Goal: Find specific page/section: Find specific page/section

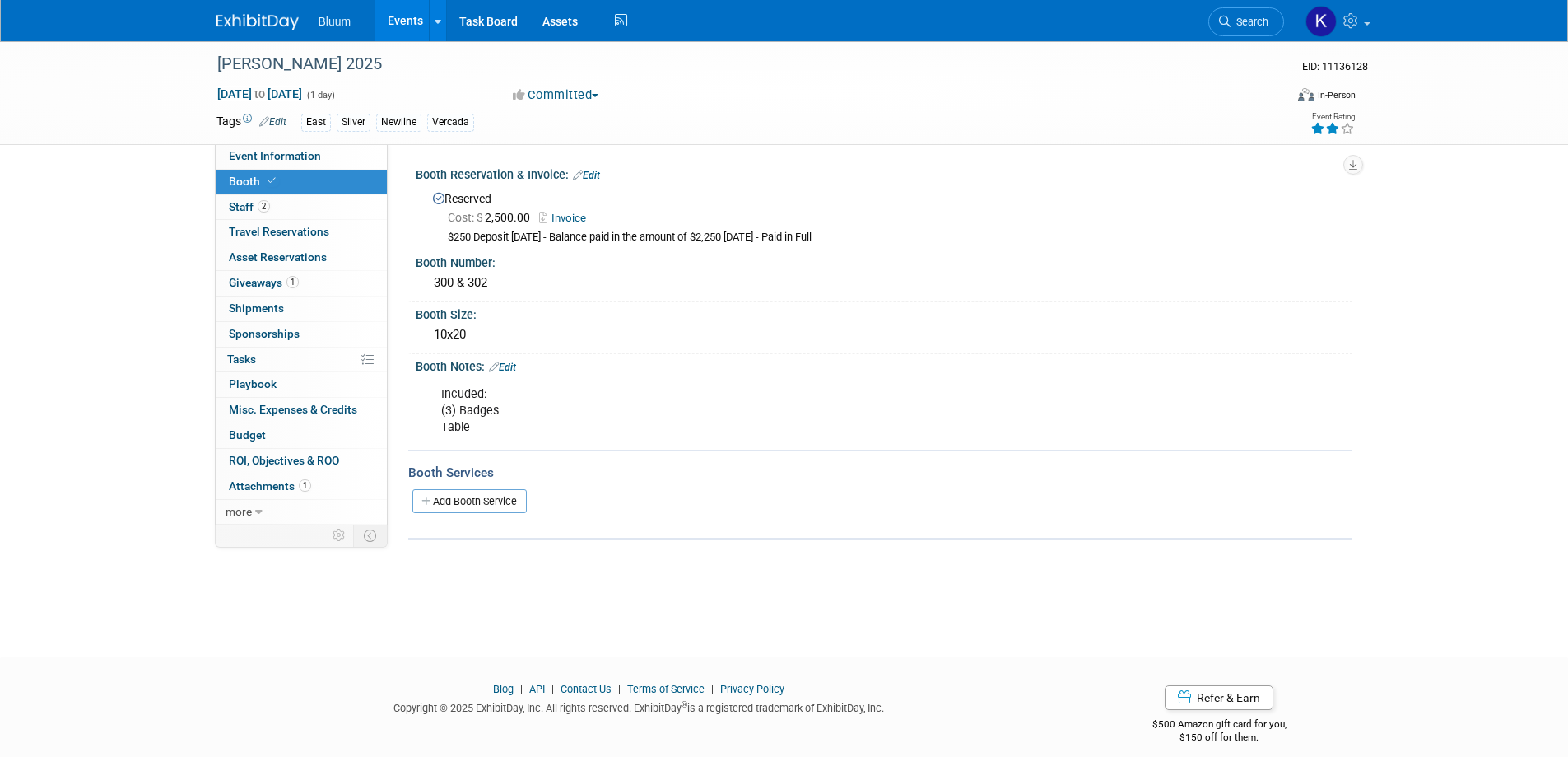
click at [403, 18] on link "Events" at bounding box center [405, 21] width 60 height 42
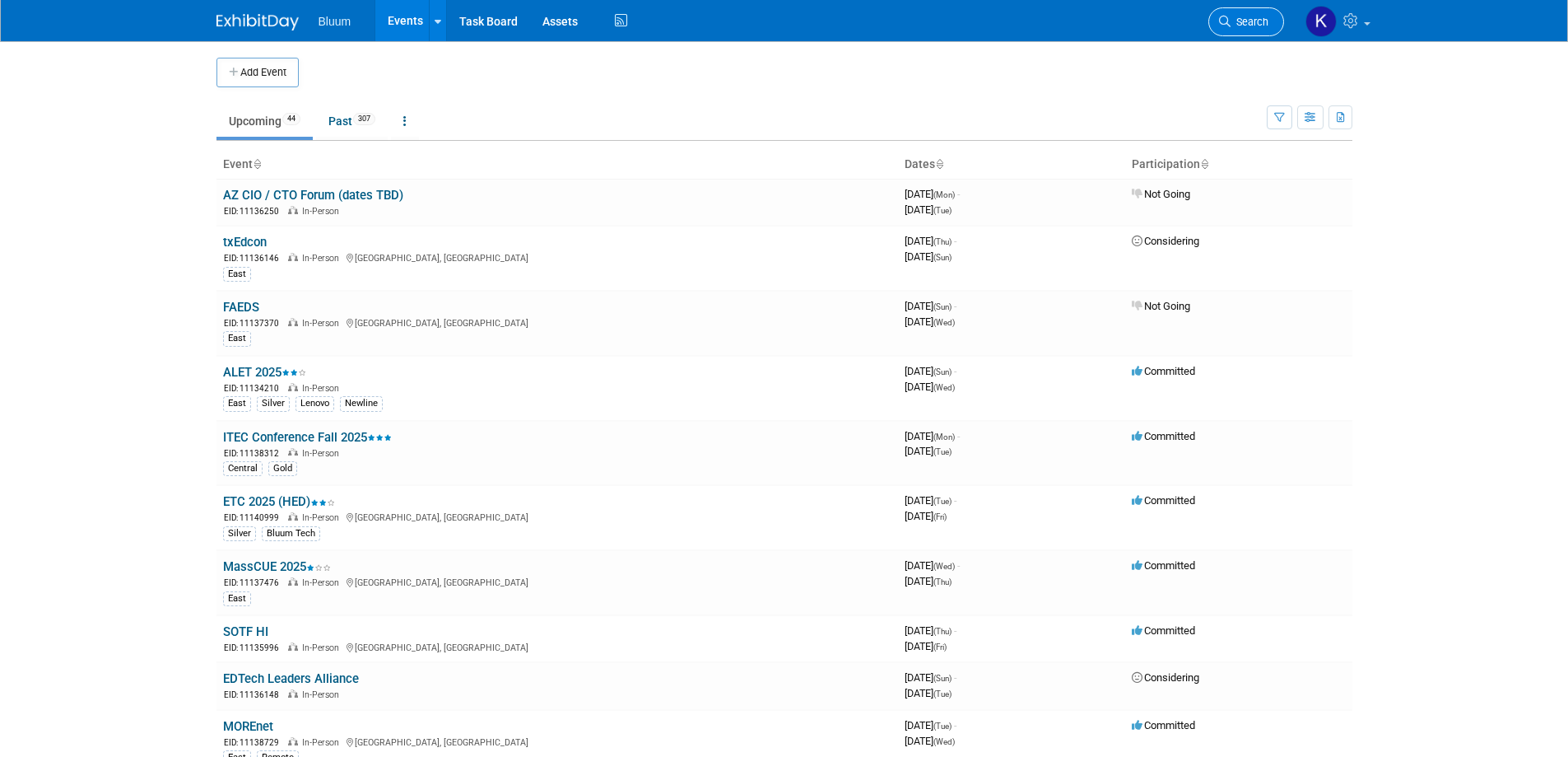
click at [1262, 15] on link "Search" at bounding box center [1247, 22] width 76 height 29
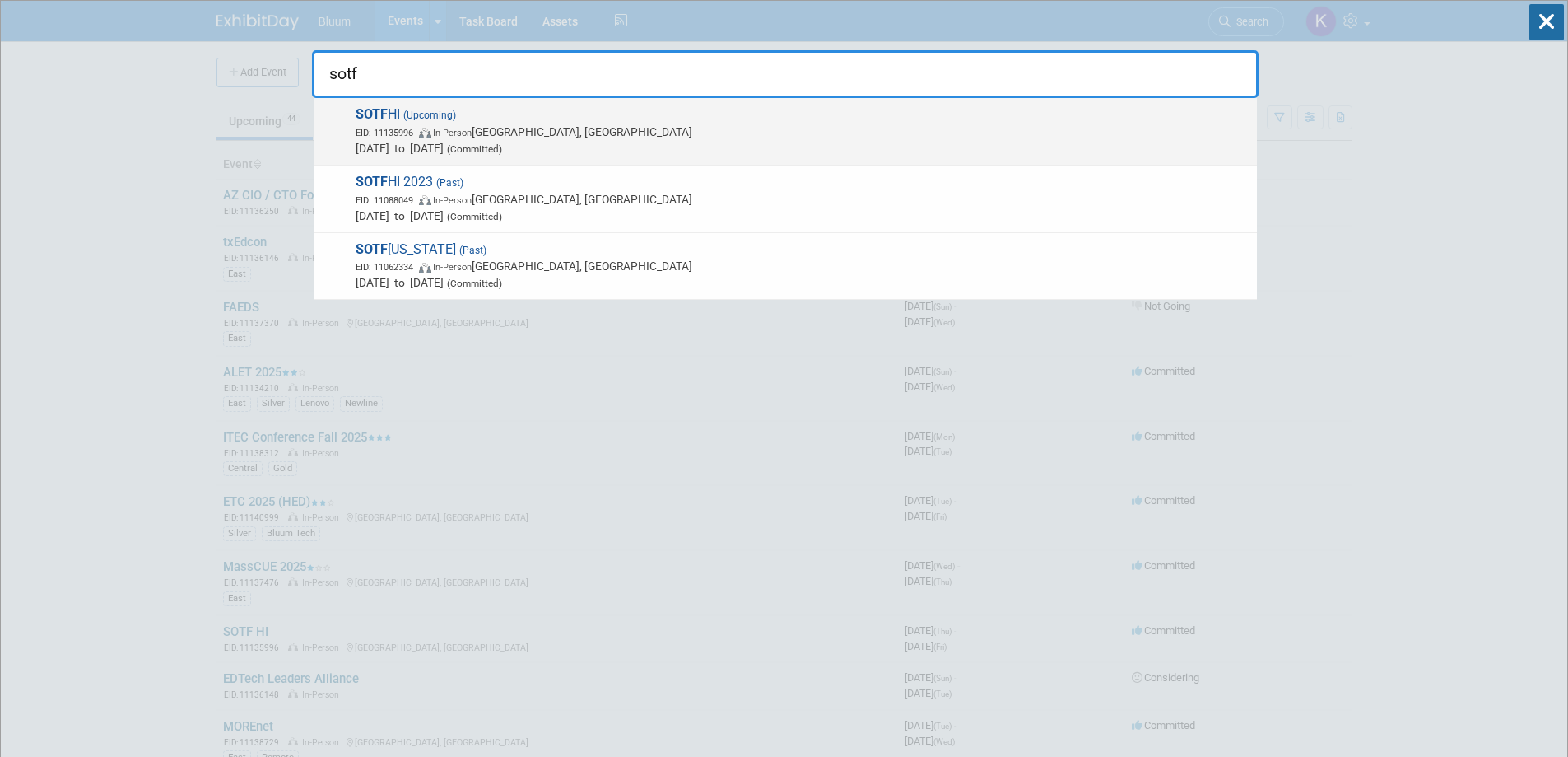
type input "sotf"
click at [480, 119] on span "SOTF HI (Upcoming) EID: 11135996 In-Person Honolulu, HI Oct 16, 2025 to Oct 17,…" at bounding box center [799, 130] width 898 height 50
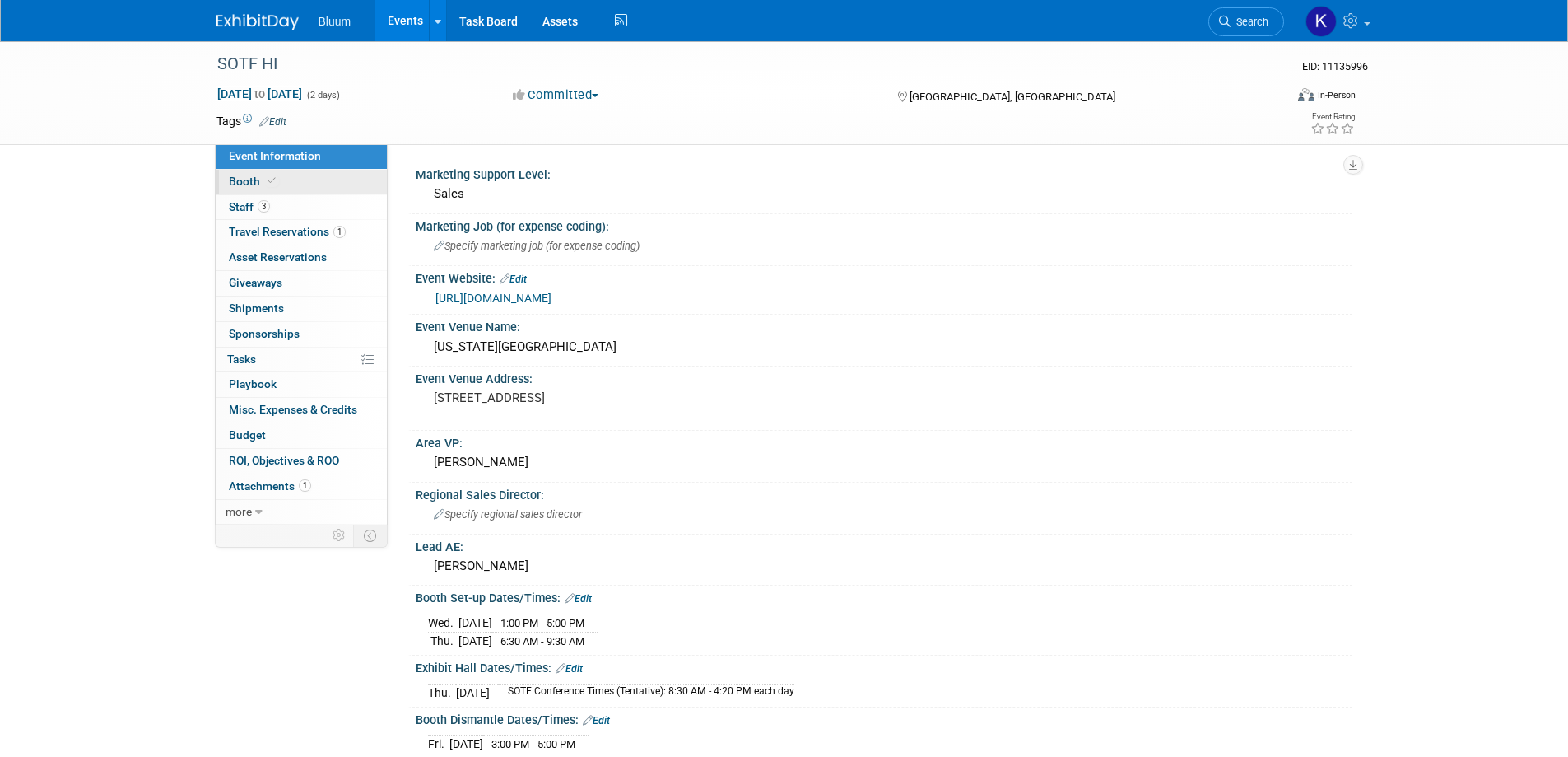
click at [239, 181] on span "Booth" at bounding box center [253, 181] width 50 height 13
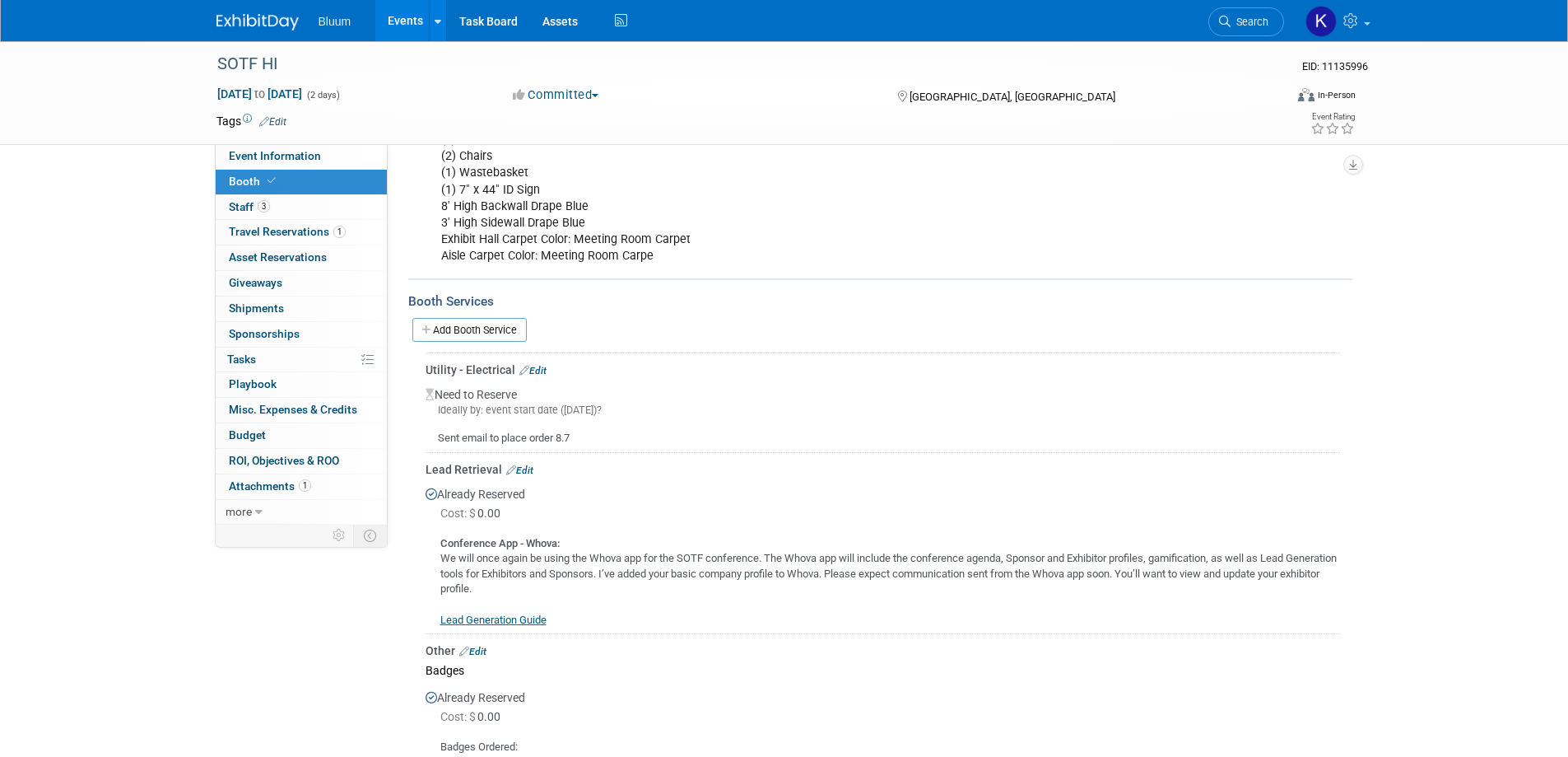
scroll to position [562, 0]
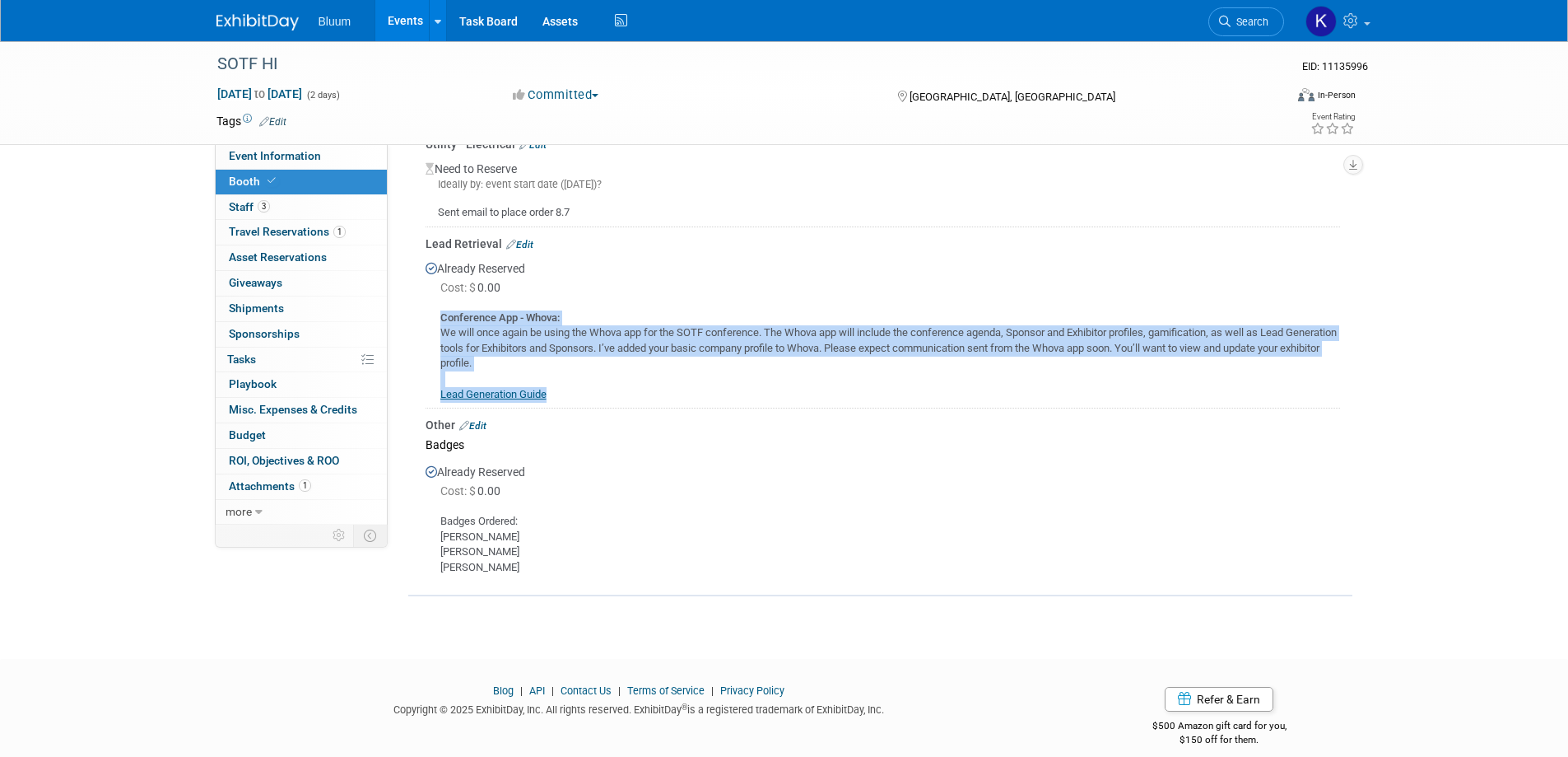
drag, startPoint x: 441, startPoint y: 296, endPoint x: 574, endPoint y: 382, distance: 158.4
click at [574, 382] on div "Conference App - Whova: We will once again be using the Whova app for the SOTF …" at bounding box center [883, 351] width 914 height 106
copy div "Conference App - Whova: We will once again be using the Whova app for the SOTF …"
